Goal: Information Seeking & Learning: Check status

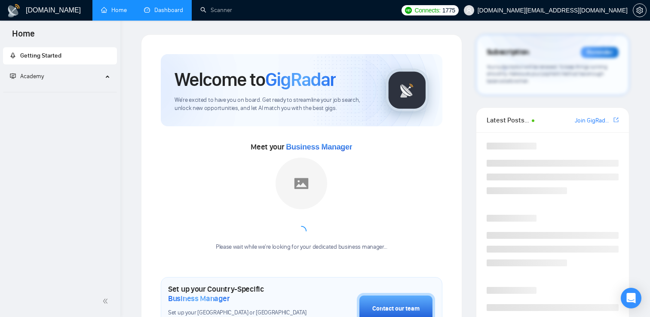
click at [167, 6] on link "Dashboard" at bounding box center [163, 9] width 39 height 7
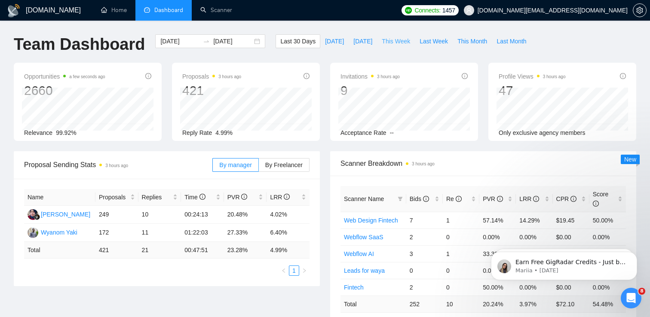
click at [394, 41] on span "This Week" at bounding box center [395, 41] width 28 height 9
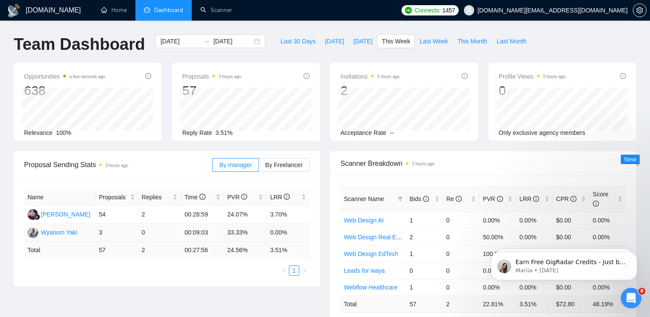
click at [129, 231] on td "3" at bounding box center [116, 233] width 43 height 18
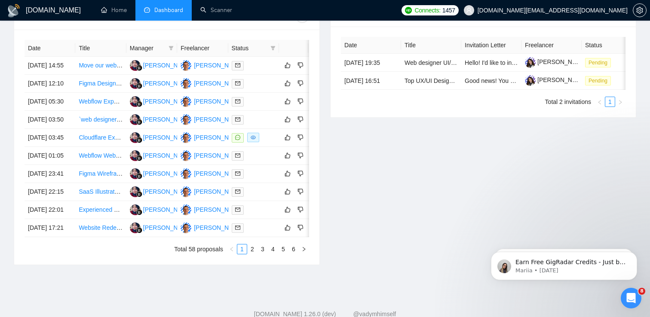
scroll to position [455, 0]
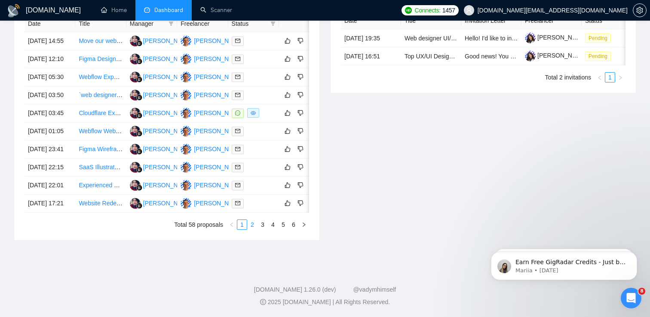
click at [253, 224] on link "2" at bounding box center [251, 224] width 9 height 9
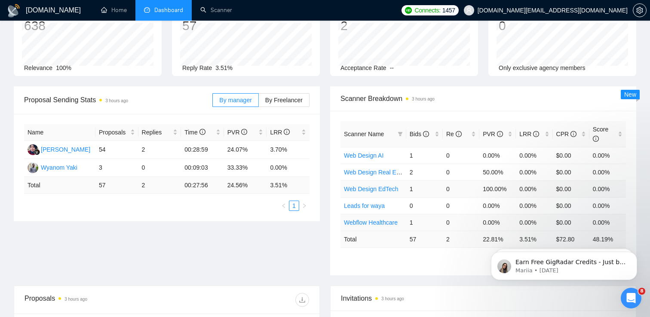
scroll to position [57, 0]
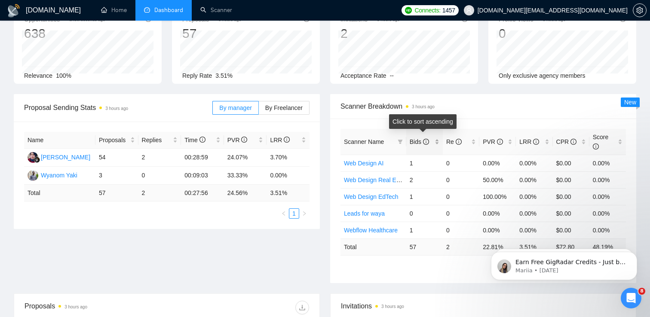
click at [409, 141] on div "Bids" at bounding box center [424, 141] width 30 height 9
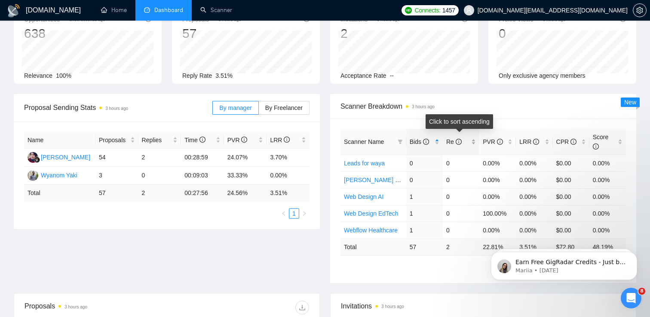
click at [455, 146] on div "Re" at bounding box center [461, 141] width 30 height 9
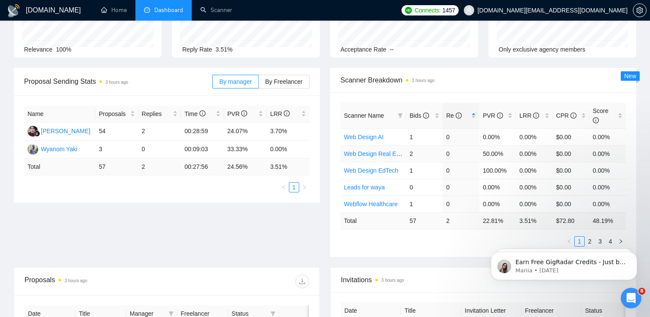
scroll to position [91, 0]
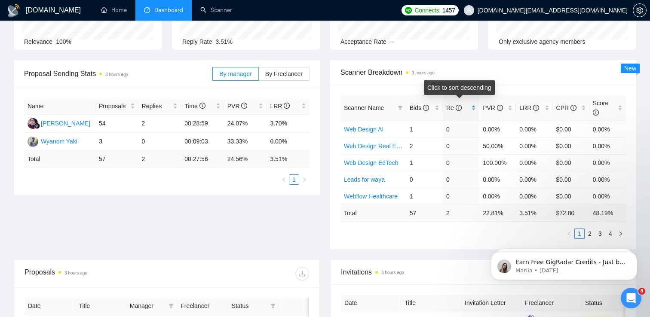
click at [460, 113] on div "Re" at bounding box center [461, 107] width 30 height 9
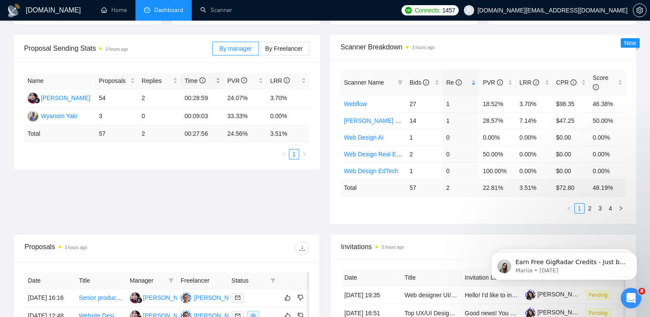
scroll to position [0, 0]
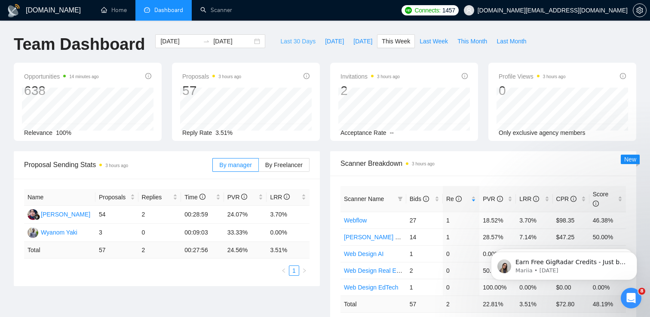
click at [299, 39] on span "Last 30 Days" at bounding box center [297, 41] width 35 height 9
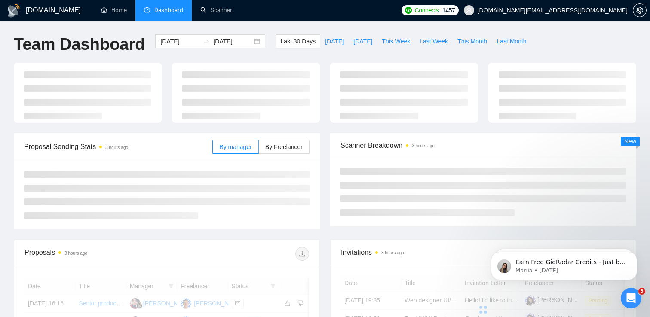
type input "[DATE]"
